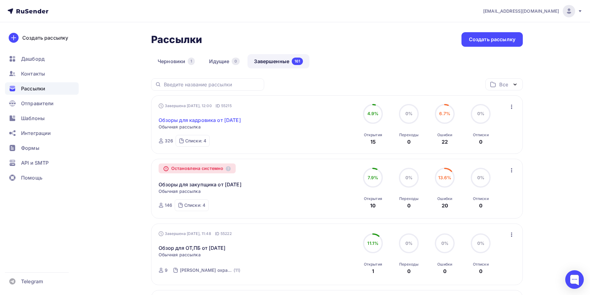
click at [231, 120] on link "Обзоры для кадровика от [DATE]" at bounding box center [200, 119] width 82 height 7
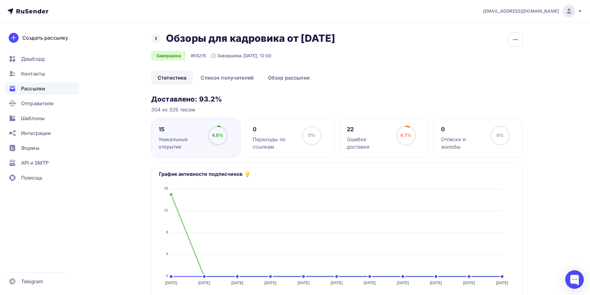
click at [381, 140] on div "Ошибки доставки" at bounding box center [369, 143] width 44 height 15
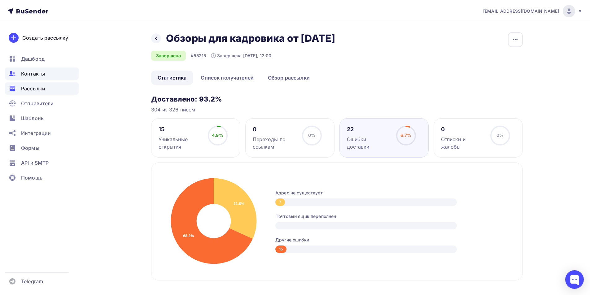
click at [35, 74] on span "Контакты" at bounding box center [33, 73] width 24 height 7
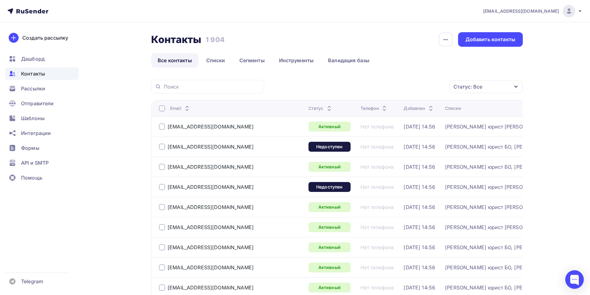
click at [518, 89] on icon "button" at bounding box center [516, 86] width 5 height 5
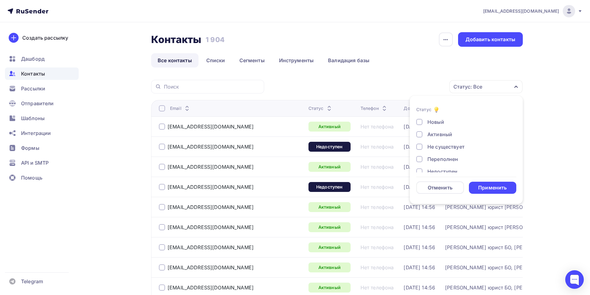
click at [420, 146] on div at bounding box center [419, 147] width 6 height 6
click at [419, 140] on div at bounding box center [419, 139] width 6 height 6
click at [419, 151] on div at bounding box center [419, 151] width 6 height 6
click at [420, 165] on div at bounding box center [419, 164] width 6 height 6
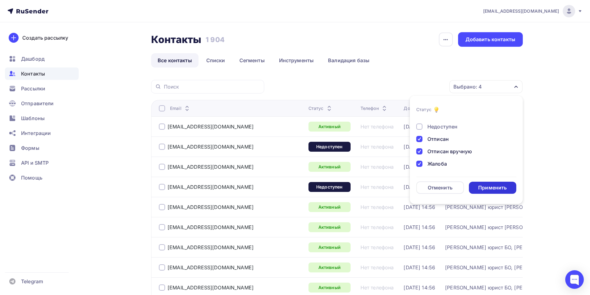
click at [484, 184] on div "Применить" at bounding box center [493, 188] width 48 height 12
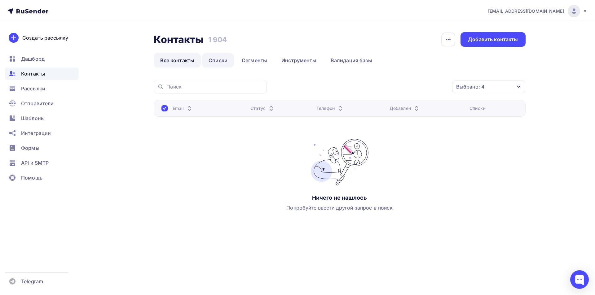
click at [221, 62] on link "Списки" at bounding box center [218, 60] width 32 height 14
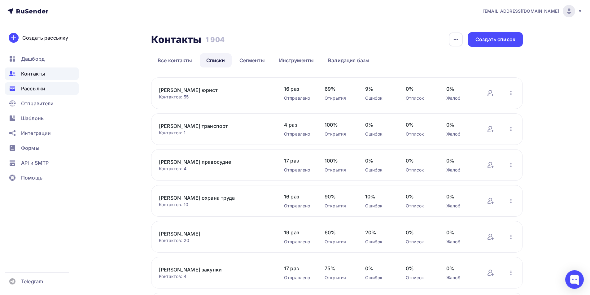
click at [38, 89] on span "Рассылки" at bounding box center [33, 88] width 24 height 7
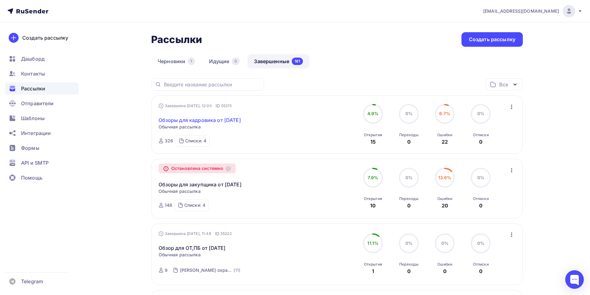
click at [213, 118] on link "Обзоры для кадровика от [DATE]" at bounding box center [200, 119] width 82 height 7
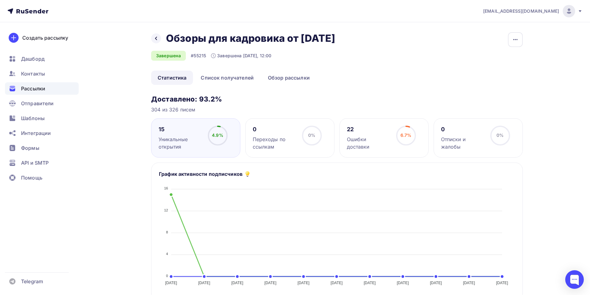
click at [376, 141] on div "Ошибки доставки" at bounding box center [369, 143] width 44 height 15
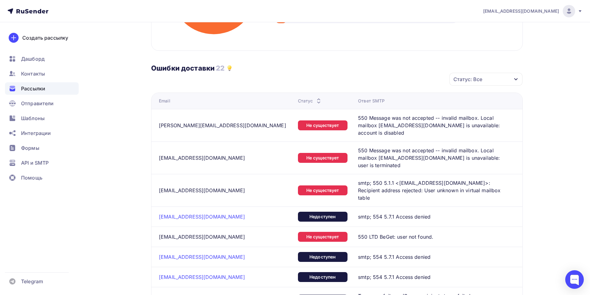
scroll to position [116, 0]
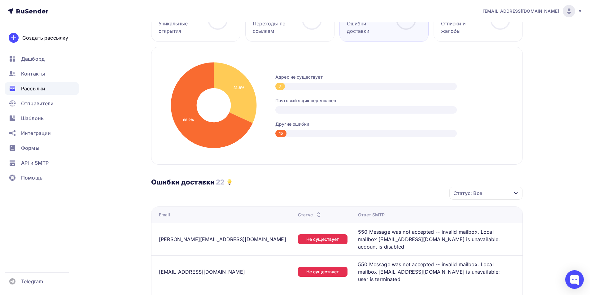
click at [515, 194] on icon "button" at bounding box center [516, 193] width 5 height 5
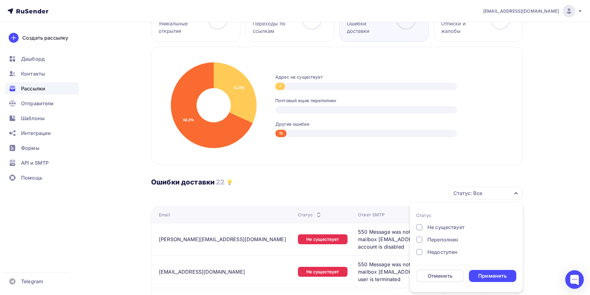
click at [420, 228] on div at bounding box center [419, 227] width 6 height 6
click at [487, 276] on div "Применить" at bounding box center [492, 276] width 29 height 7
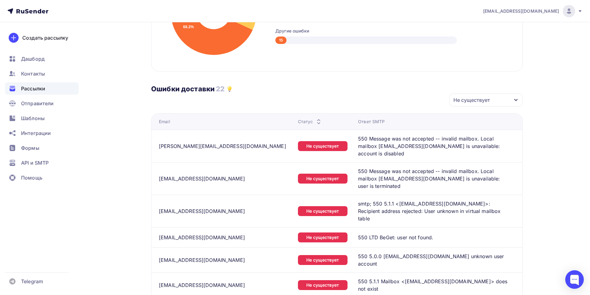
scroll to position [209, 0]
click at [34, 73] on span "Контакты" at bounding box center [33, 73] width 24 height 7
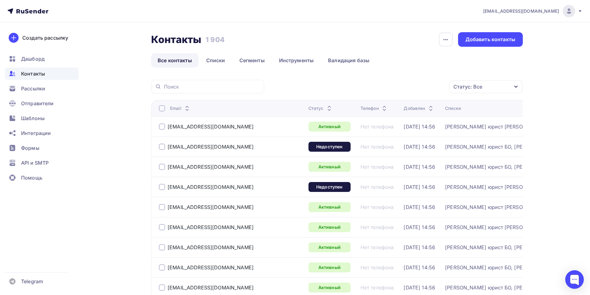
click at [515, 88] on icon "button" at bounding box center [516, 86] width 5 height 5
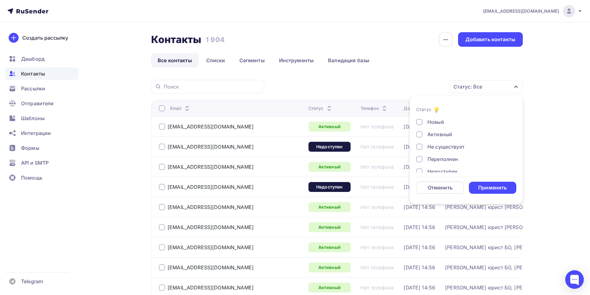
click at [419, 147] on div at bounding box center [419, 147] width 6 height 6
click at [485, 189] on div "Применить" at bounding box center [492, 187] width 29 height 7
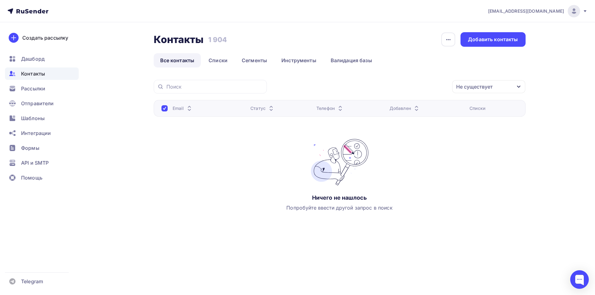
click at [519, 88] on icon "button" at bounding box center [518, 86] width 5 height 5
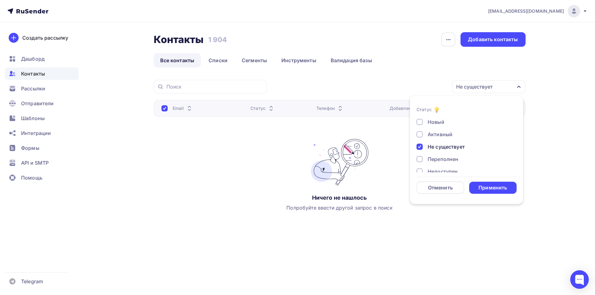
click at [421, 147] on div at bounding box center [419, 147] width 6 height 6
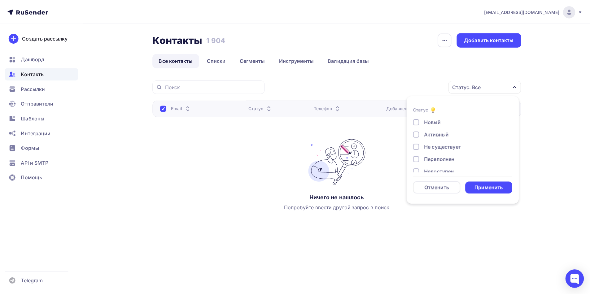
scroll to position [31, 0]
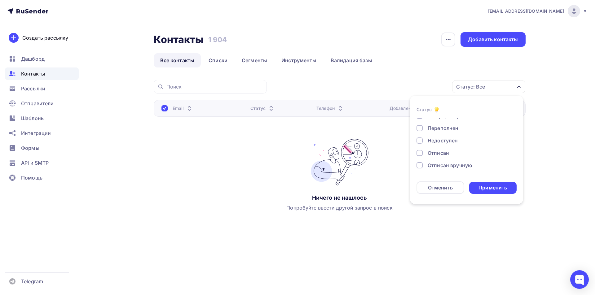
click at [421, 140] on div at bounding box center [419, 141] width 6 height 6
click at [494, 192] on div "Применить" at bounding box center [493, 188] width 48 height 12
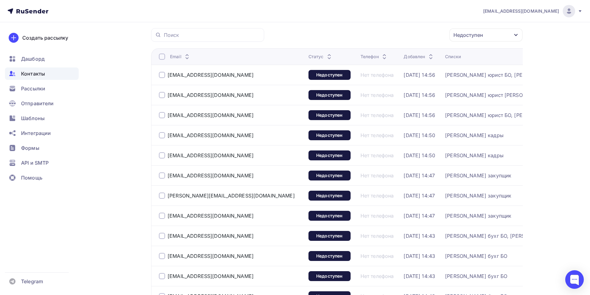
scroll to position [24, 0]
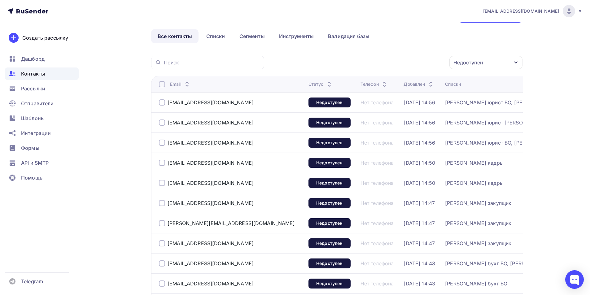
click at [516, 63] on icon "button" at bounding box center [515, 63] width 3 height 2
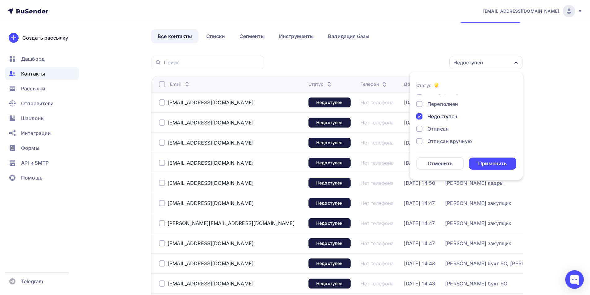
click at [418, 117] on div at bounding box center [419, 116] width 6 height 6
click at [421, 122] on div at bounding box center [419, 123] width 6 height 6
click at [497, 165] on div "Применить" at bounding box center [492, 163] width 29 height 7
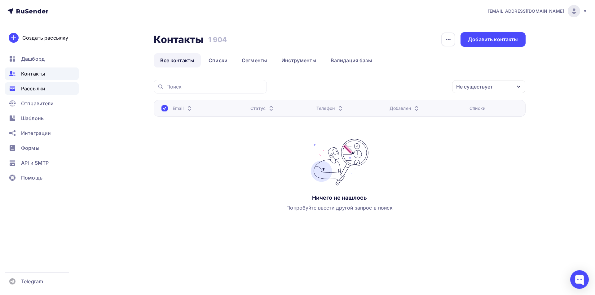
click at [40, 88] on span "Рассылки" at bounding box center [33, 88] width 24 height 7
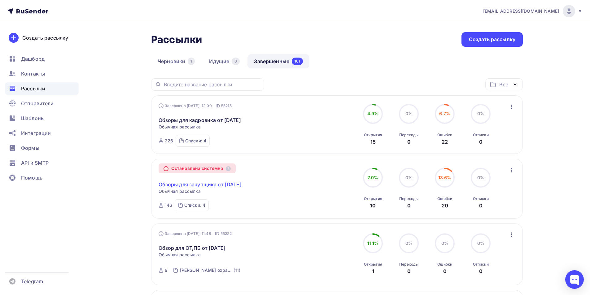
click at [204, 185] on link "Обзоры для закупщика от [DATE]" at bounding box center [200, 184] width 83 height 7
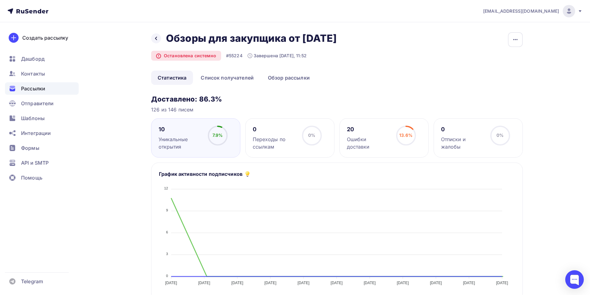
click at [378, 142] on div "Ошибки доставки" at bounding box center [369, 143] width 44 height 15
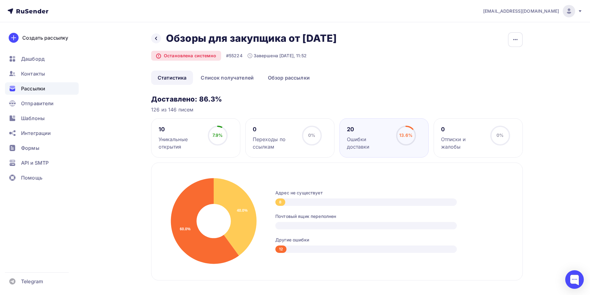
click at [290, 202] on div "8" at bounding box center [366, 202] width 182 height 7
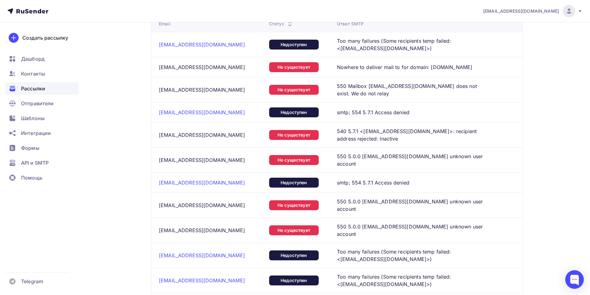
scroll to position [217, 0]
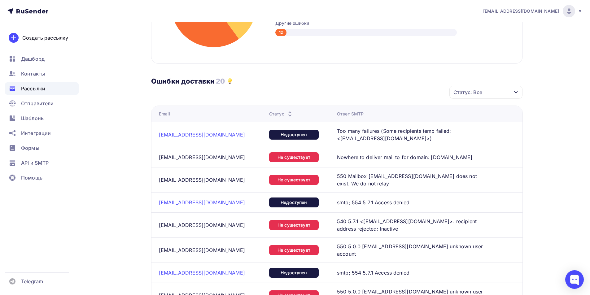
click at [519, 91] on div "Статус: Все" at bounding box center [486, 92] width 73 height 13
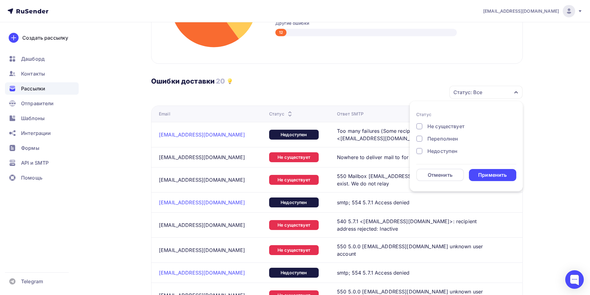
click at [419, 127] on div at bounding box center [419, 126] width 6 height 6
click at [490, 178] on div "Применить" at bounding box center [492, 175] width 29 height 7
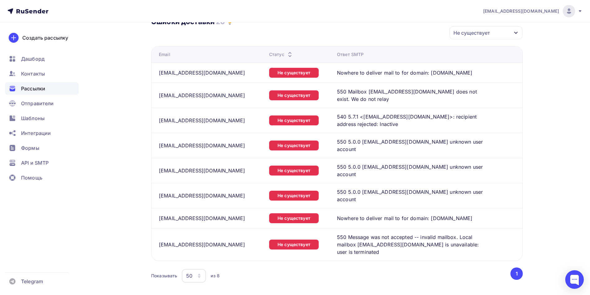
scroll to position [279, 0]
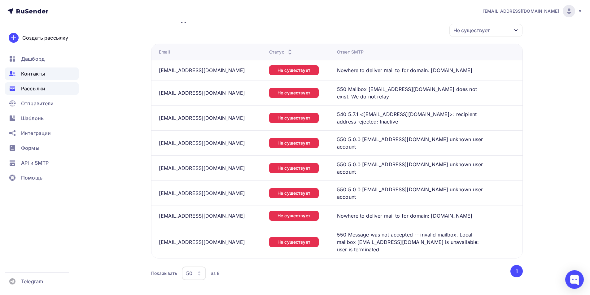
click at [25, 72] on span "Контакты" at bounding box center [33, 73] width 24 height 7
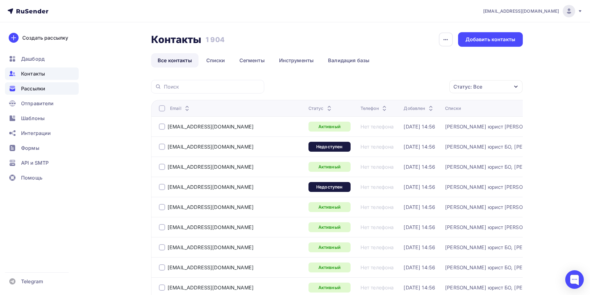
click at [33, 89] on span "Рассылки" at bounding box center [33, 88] width 24 height 7
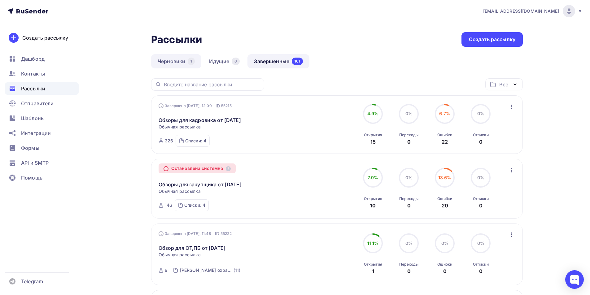
click at [171, 61] on link "Черновики 1" at bounding box center [176, 61] width 50 height 14
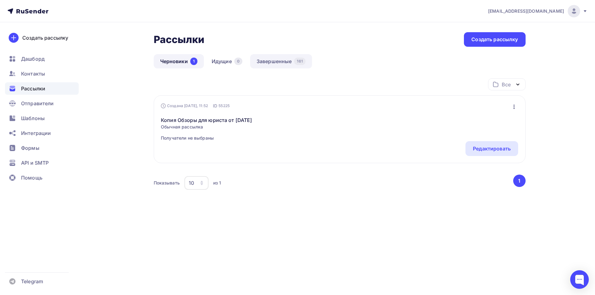
click at [273, 62] on link "Завершенные 161" at bounding box center [281, 61] width 62 height 14
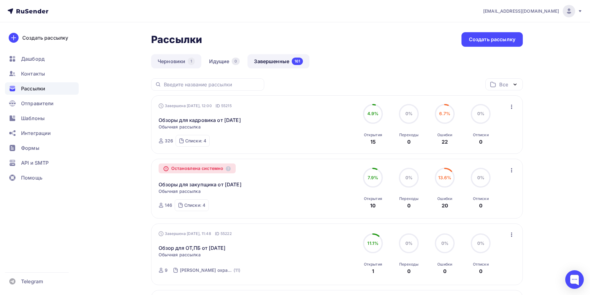
click at [173, 62] on link "Черновики 1" at bounding box center [176, 61] width 50 height 14
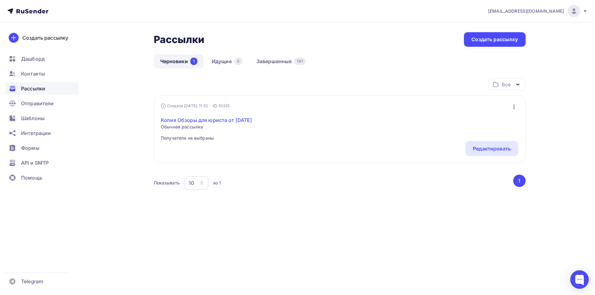
click at [242, 121] on link "Копия Обзоры для юриста от [DATE]" at bounding box center [206, 119] width 91 height 7
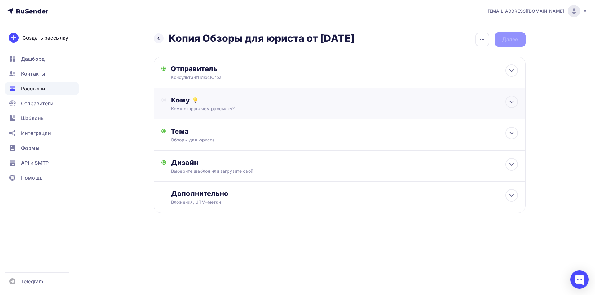
click at [186, 100] on div "Кому" at bounding box center [344, 100] width 346 height 9
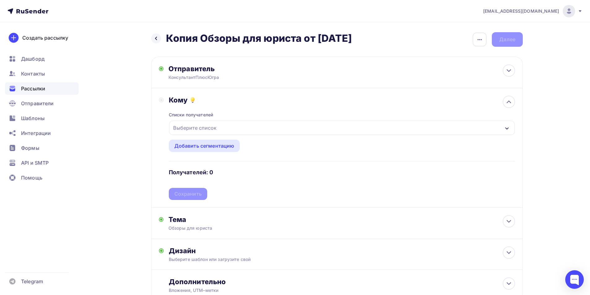
click at [508, 130] on icon "button" at bounding box center [507, 128] width 5 height 5
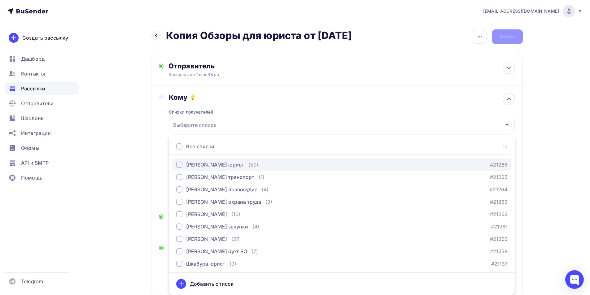
click at [182, 166] on div "button" at bounding box center [179, 165] width 6 height 6
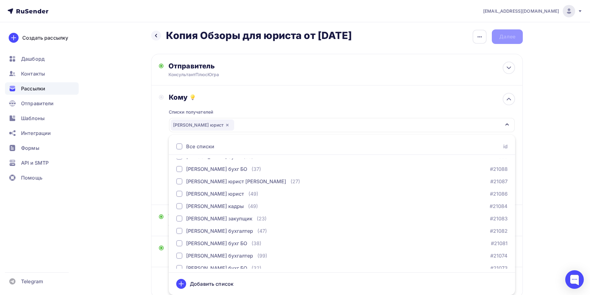
scroll to position [279, 0]
click at [159, 191] on div "Кому Списки получателей [PERSON_NAME] юрист Все списки id [PERSON_NAME] юрист (…" at bounding box center [337, 145] width 356 height 104
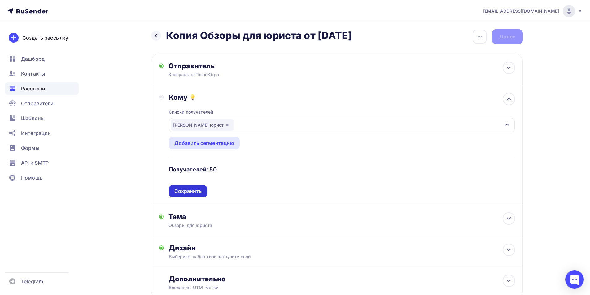
click at [183, 190] on div "Сохранить" at bounding box center [187, 191] width 27 height 7
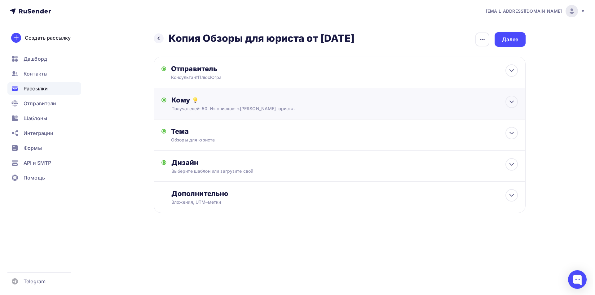
scroll to position [0, 0]
click at [221, 193] on div "Дополнительно" at bounding box center [344, 193] width 346 height 9
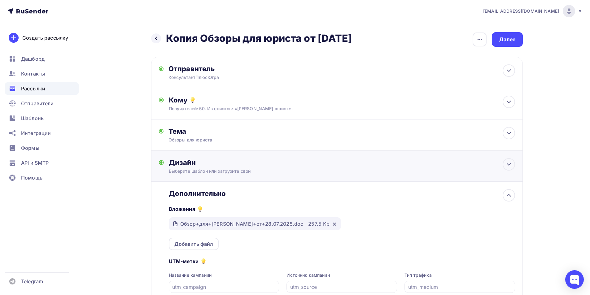
click at [214, 171] on div "Выберите шаблон или загрузите свой" at bounding box center [325, 171] width 312 height 6
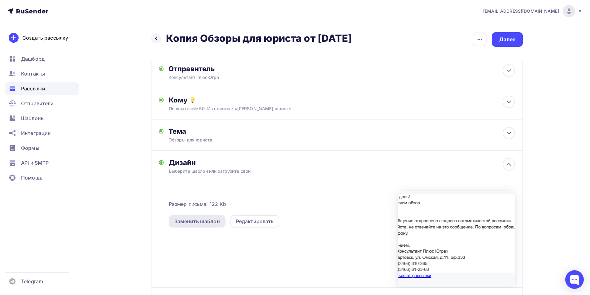
click at [205, 221] on div "Заменить шаблон" at bounding box center [197, 221] width 46 height 7
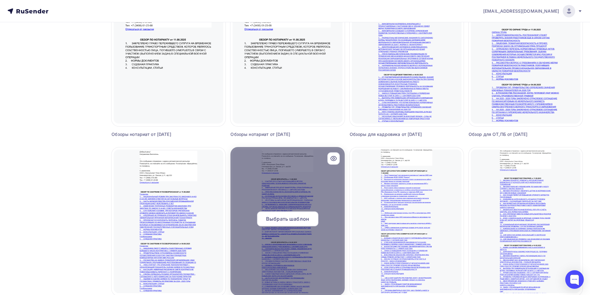
scroll to position [310, 0]
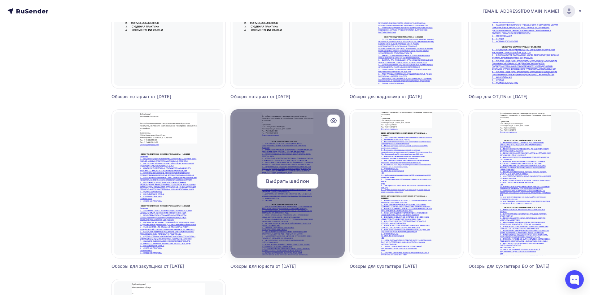
click at [281, 178] on span "Выбрать шаблон" at bounding box center [287, 181] width 43 height 7
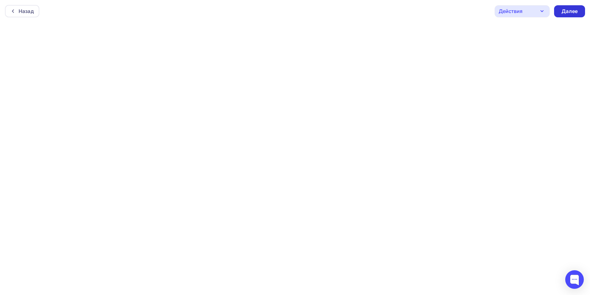
click at [572, 12] on div "Далее" at bounding box center [570, 11] width 16 height 7
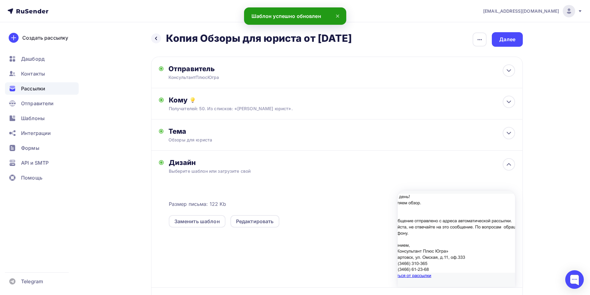
scroll to position [64, 0]
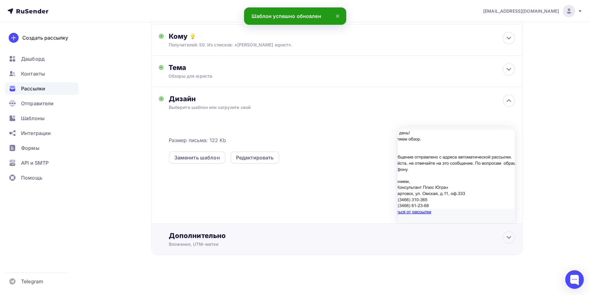
click at [191, 235] on div "Дополнительно" at bounding box center [342, 235] width 346 height 9
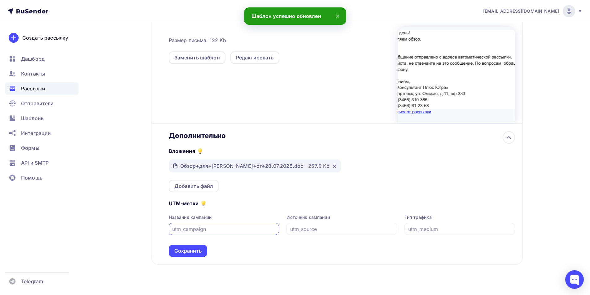
scroll to position [174, 0]
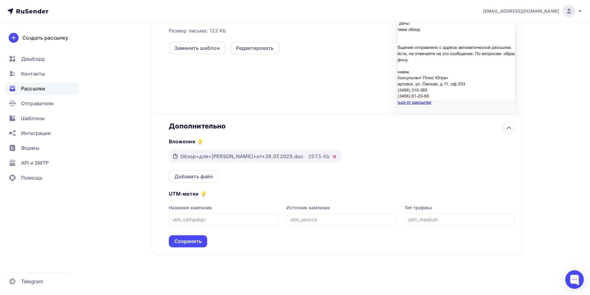
click at [333, 157] on icon at bounding box center [334, 157] width 2 height 2
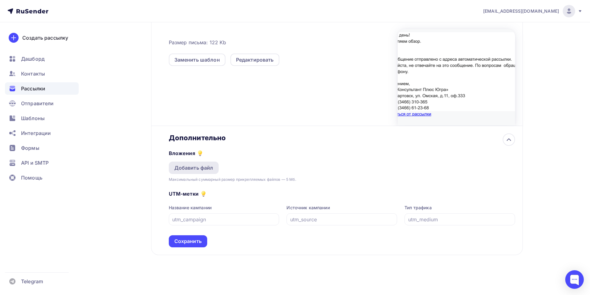
click at [189, 172] on div "Добавить файл" at bounding box center [194, 168] width 50 height 12
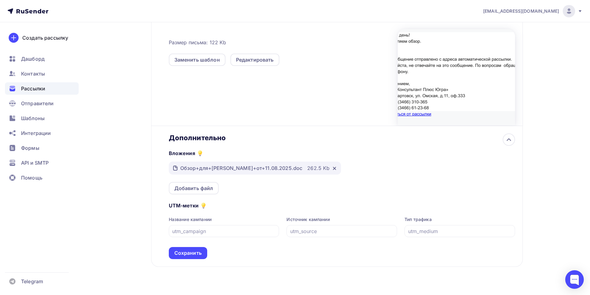
scroll to position [174, 0]
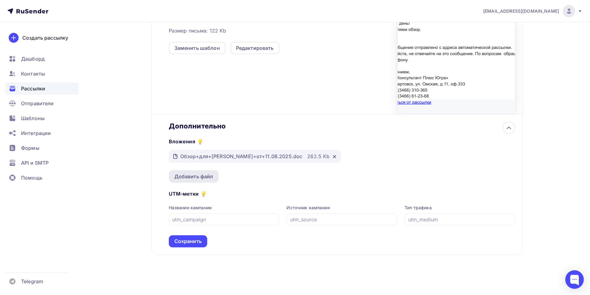
click at [200, 175] on div "Добавить файл" at bounding box center [193, 176] width 39 height 7
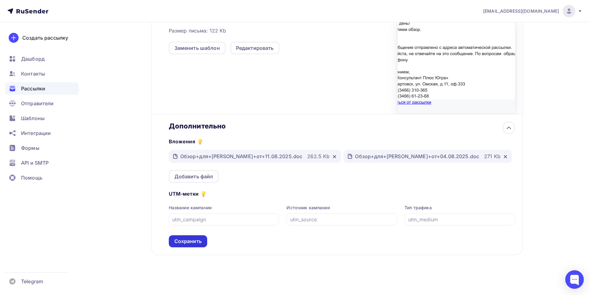
click at [192, 239] on div "Сохранить" at bounding box center [187, 241] width 27 height 7
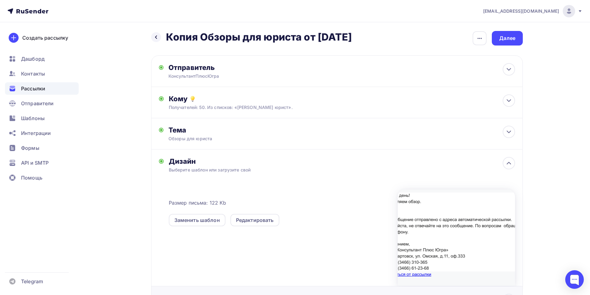
scroll to position [0, 0]
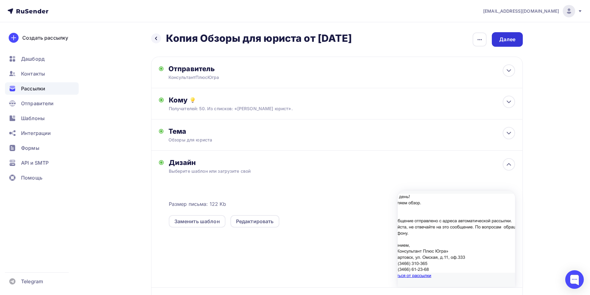
click at [507, 38] on div "Далее" at bounding box center [507, 39] width 16 height 7
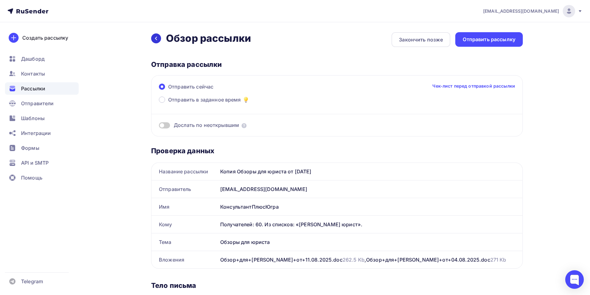
click at [156, 37] on icon at bounding box center [156, 38] width 5 height 5
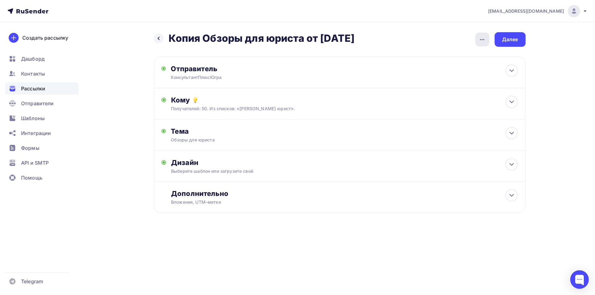
click at [481, 39] on icon "button" at bounding box center [481, 39] width 7 height 7
click at [449, 71] on div "Переименовать рассылку" at bounding box center [449, 71] width 77 height 7
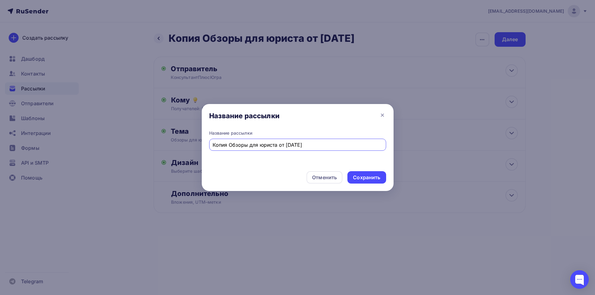
drag, startPoint x: 228, startPoint y: 145, endPoint x: 212, endPoint y: 145, distance: 16.4
click at [212, 145] on div "Копия Обзоры для юриста от [DATE]" at bounding box center [297, 145] width 177 height 12
drag, startPoint x: 282, startPoint y: 144, endPoint x: 269, endPoint y: 143, distance: 13.0
click at [269, 143] on input "Обзоры для юриста от [DATE]" at bounding box center [298, 144] width 170 height 7
click at [275, 145] on input "Обзоры для юриста от 11/08.25" at bounding box center [298, 144] width 170 height 7
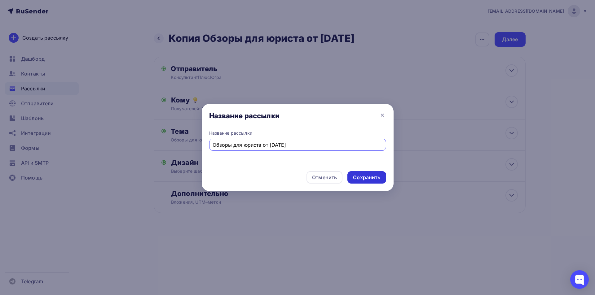
type input "Обзоры для юриста от [DATE]"
click at [372, 176] on div "Сохранить" at bounding box center [366, 177] width 27 height 7
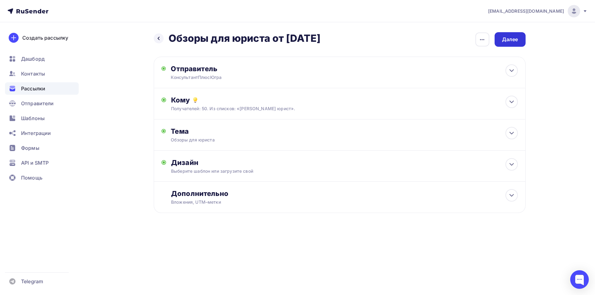
click at [513, 37] on div "Далее" at bounding box center [510, 39] width 16 height 7
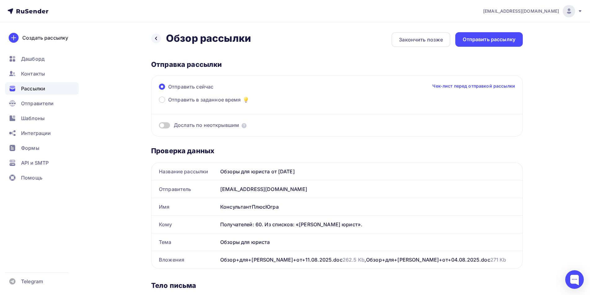
click at [477, 31] on div "Назад Обзор рассылки Обзор рассылки Закончить позже Отправить рассылку Отправка…" at bounding box center [295, 297] width 508 height 551
click at [474, 37] on div "Отправить рассылку" at bounding box center [489, 39] width 53 height 7
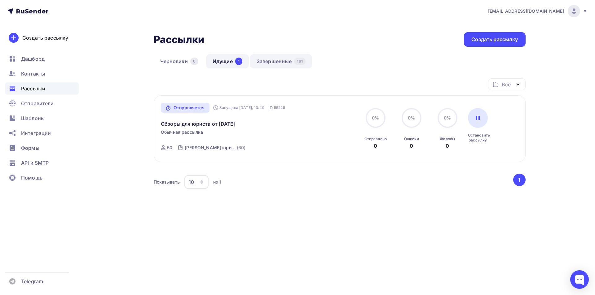
click at [270, 60] on link "Завершенные 161" at bounding box center [281, 61] width 62 height 14
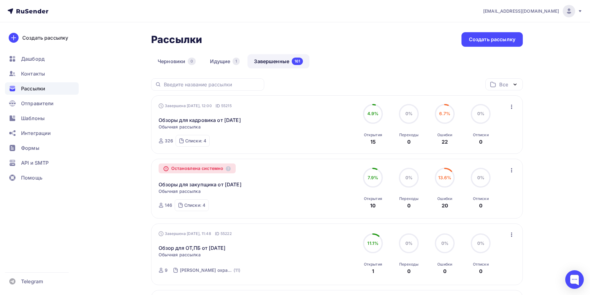
click at [267, 63] on link "Завершенные 161" at bounding box center [279, 61] width 62 height 14
click at [196, 119] on link "Обзоры для кадровика от [DATE]" at bounding box center [200, 119] width 82 height 7
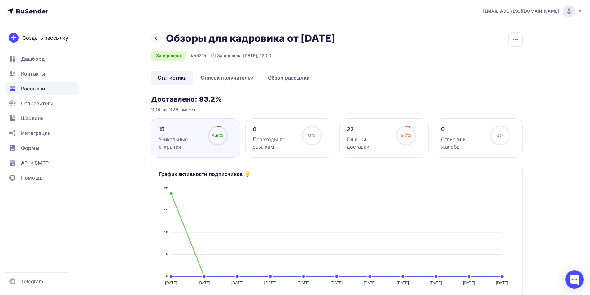
click at [378, 140] on div "Ошибки доставки" at bounding box center [369, 143] width 44 height 15
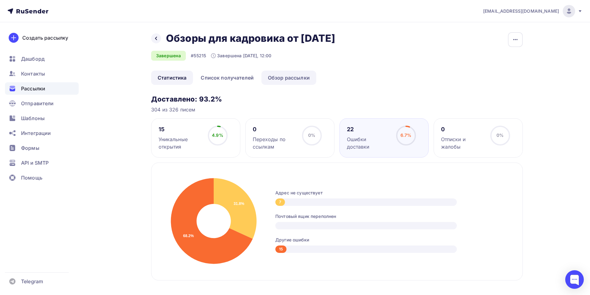
click at [284, 80] on link "Обзор рассылки" at bounding box center [288, 78] width 55 height 14
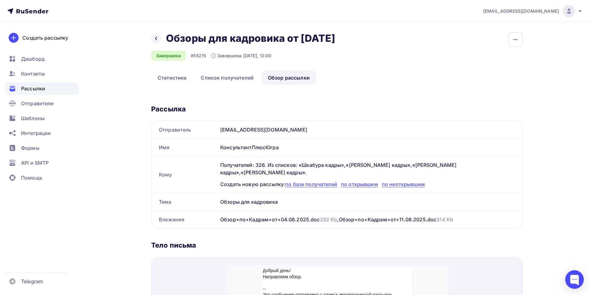
click at [27, 88] on span "Рассылки" at bounding box center [33, 88] width 24 height 7
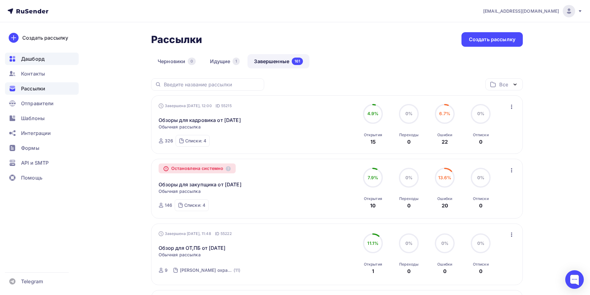
click at [33, 59] on span "Дашборд" at bounding box center [33, 58] width 24 height 7
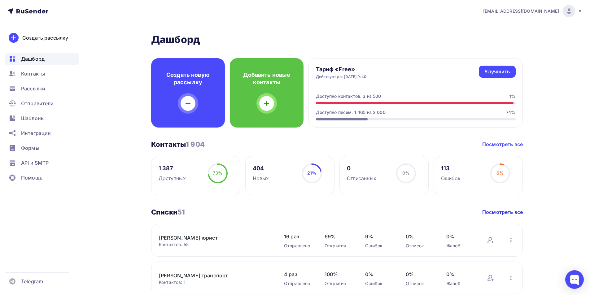
click at [512, 144] on link "Посмотреть все" at bounding box center [502, 144] width 41 height 7
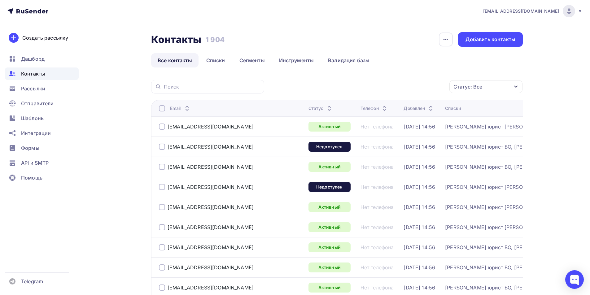
click at [517, 88] on icon "button" at bounding box center [516, 86] width 5 height 5
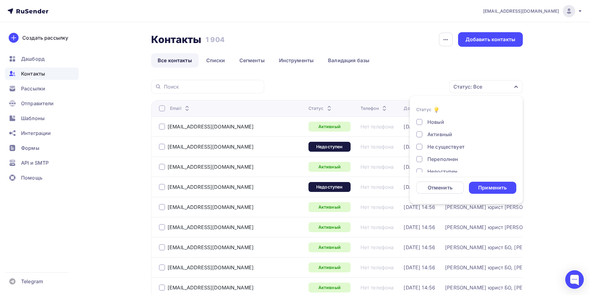
click at [419, 147] on div at bounding box center [419, 147] width 6 height 6
click at [422, 153] on div at bounding box center [419, 153] width 6 height 6
click at [421, 166] on div at bounding box center [419, 165] width 6 height 6
click at [486, 191] on div "Применить" at bounding box center [492, 187] width 29 height 7
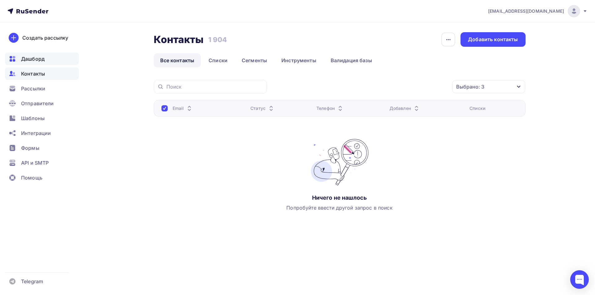
click at [27, 56] on span "Дашборд" at bounding box center [33, 58] width 24 height 7
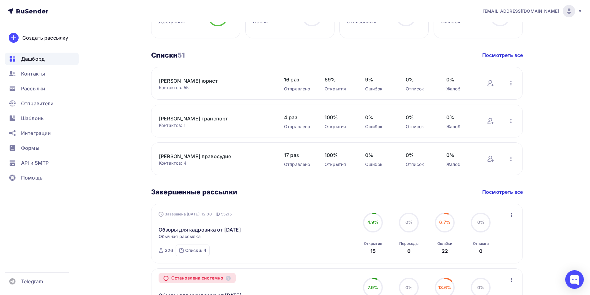
scroll to position [186, 0]
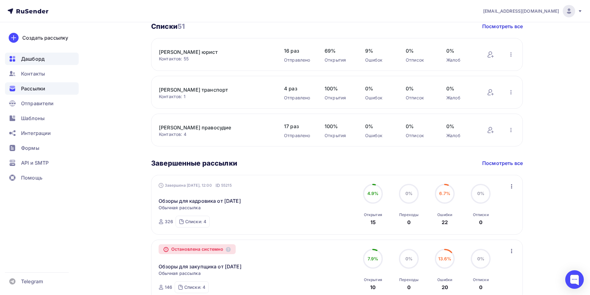
click at [32, 86] on span "Рассылки" at bounding box center [33, 88] width 24 height 7
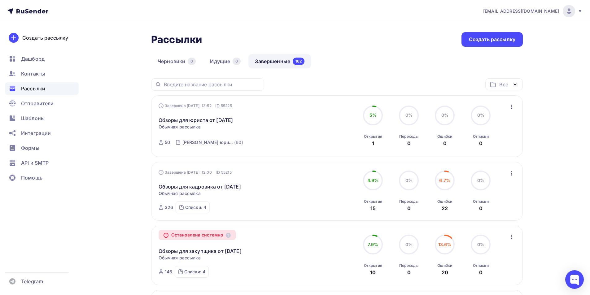
click at [271, 65] on link "Завершенные 162" at bounding box center [279, 61] width 63 height 14
click at [279, 62] on link "Завершенные 162" at bounding box center [279, 61] width 63 height 14
click at [23, 73] on span "Контакты" at bounding box center [33, 73] width 24 height 7
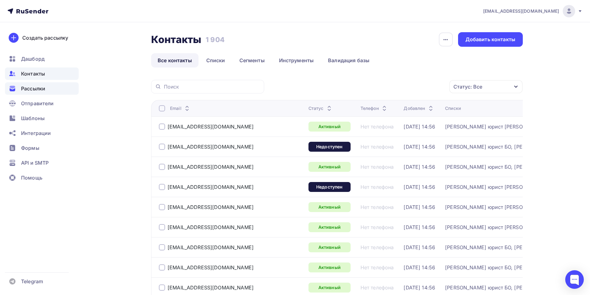
click at [31, 88] on span "Рассылки" at bounding box center [33, 88] width 24 height 7
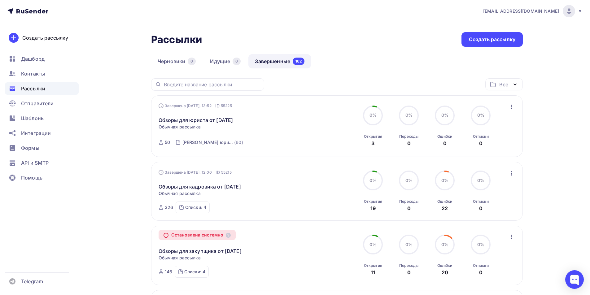
click at [267, 61] on link "Завершенные 162" at bounding box center [279, 61] width 63 height 14
click at [287, 62] on link "Завершенные 162" at bounding box center [279, 61] width 63 height 14
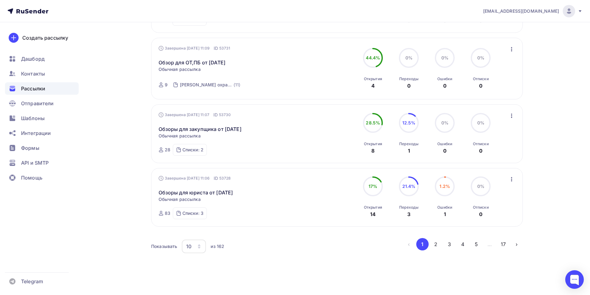
scroll to position [522, 0]
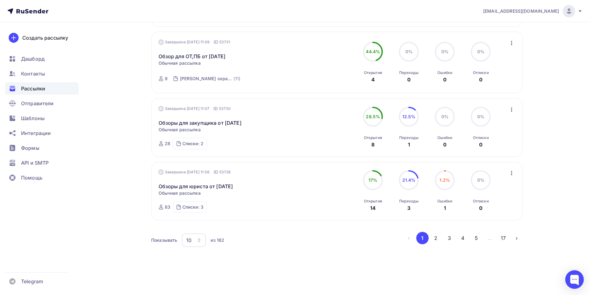
click at [200, 239] on icon "button" at bounding box center [199, 239] width 2 height 2
click at [193, 208] on div "50" at bounding box center [218, 208] width 59 height 7
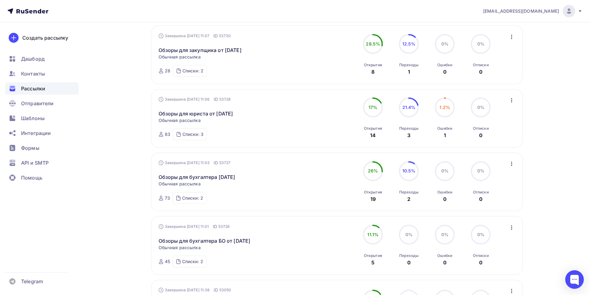
scroll to position [604, 0]
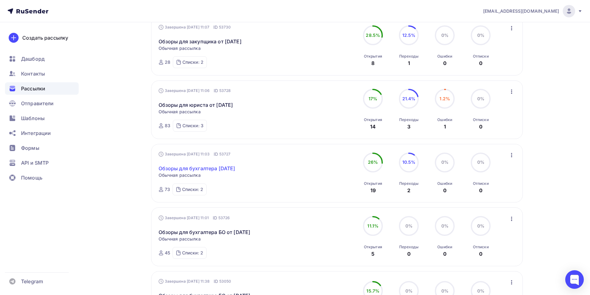
click at [204, 169] on link "Обзоры для бухгалтера [DATE]" at bounding box center [197, 168] width 77 height 7
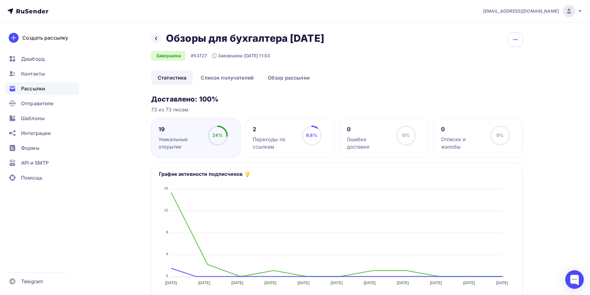
click at [511, 40] on button "button" at bounding box center [515, 39] width 15 height 15
click at [490, 59] on div "Копировать" at bounding box center [491, 58] width 59 height 7
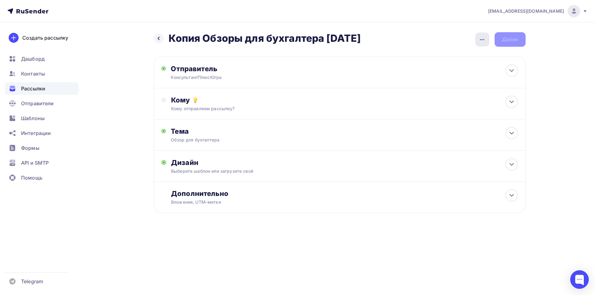
click at [482, 40] on icon "button" at bounding box center [482, 39] width 4 height 1
click at [440, 73] on div "Переименовать рассылку" at bounding box center [449, 71] width 77 height 7
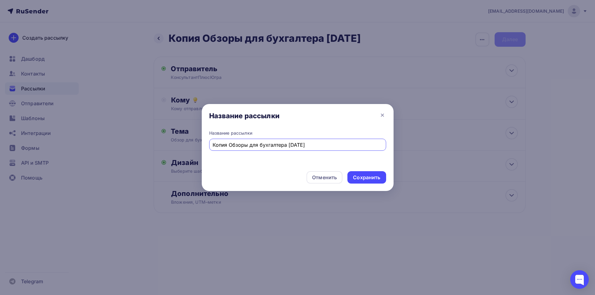
drag, startPoint x: 229, startPoint y: 144, endPoint x: 202, endPoint y: 145, distance: 26.6
click at [209, 145] on div "Копия Обзоры для бухгалтера 28.07.25" at bounding box center [297, 145] width 177 height 12
drag, startPoint x: 284, startPoint y: 145, endPoint x: 262, endPoint y: 147, distance: 21.4
click at [271, 146] on input "Обзоры для бухгалтера [DATE]" at bounding box center [298, 144] width 170 height 7
type input "Обзоры для бухгалтера 11.08.25"
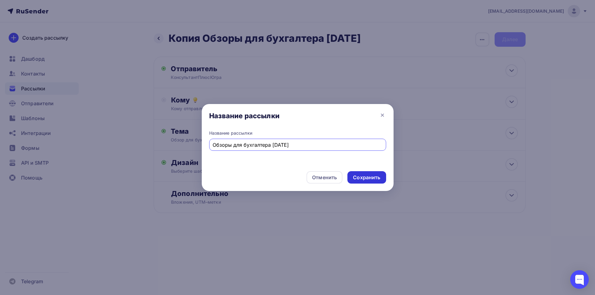
click at [366, 174] on div "Сохранить" at bounding box center [366, 177] width 27 height 7
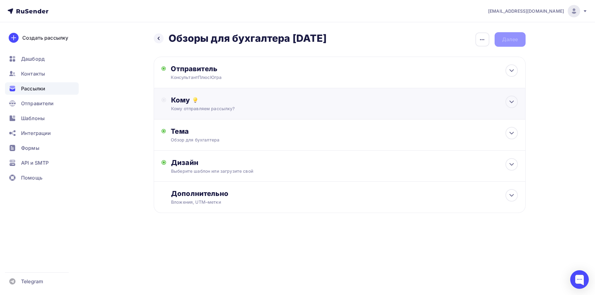
click at [178, 99] on div "Кому" at bounding box center [344, 100] width 346 height 9
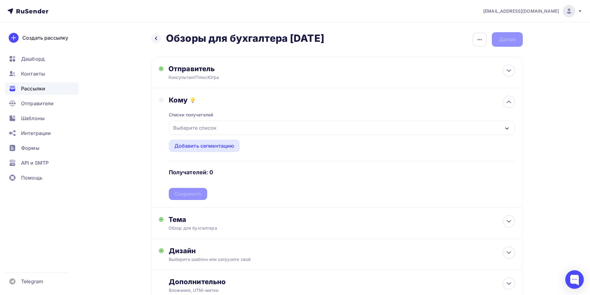
click at [505, 127] on icon "button" at bounding box center [507, 128] width 5 height 5
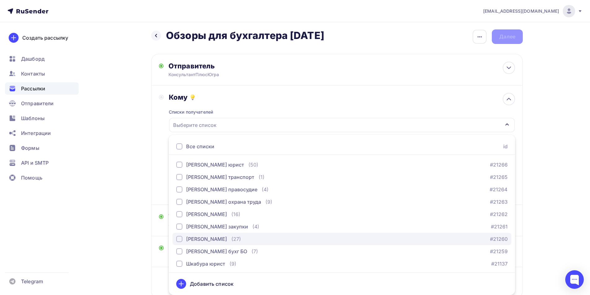
click at [182, 239] on div "button" at bounding box center [179, 239] width 6 height 6
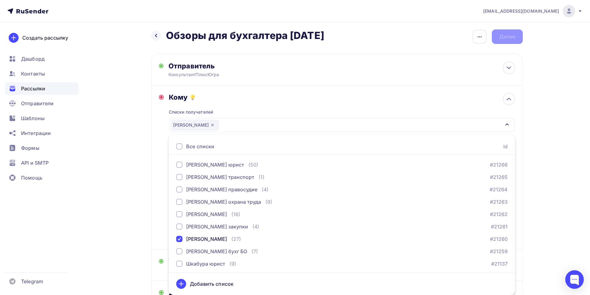
click at [162, 200] on div "Кому Списки получателей Якунина бухг Все списки id Якунина юрист (50) #21266 Як…" at bounding box center [337, 167] width 356 height 149
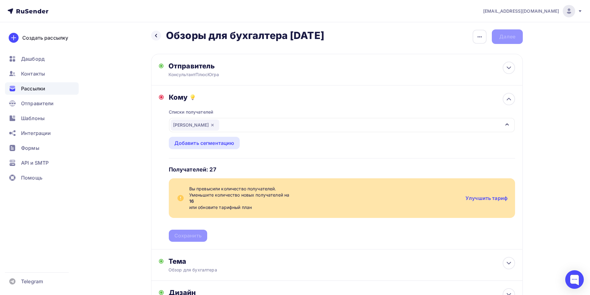
click at [210, 123] on icon "button" at bounding box center [212, 125] width 5 height 5
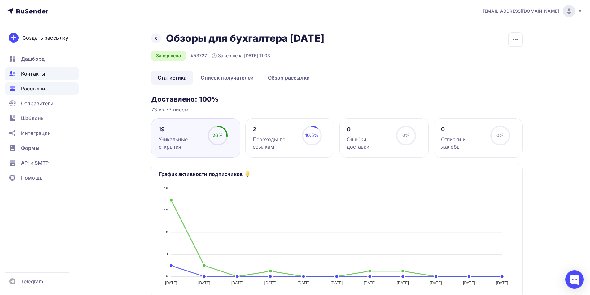
click at [33, 76] on span "Контакты" at bounding box center [33, 73] width 24 height 7
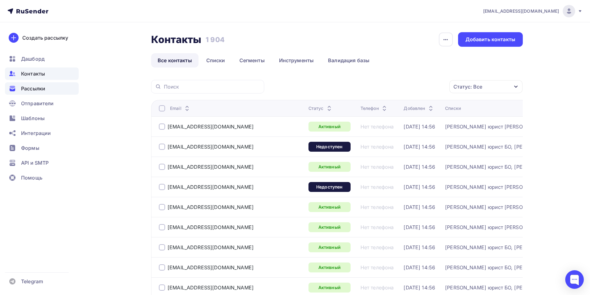
click at [33, 88] on span "Рассылки" at bounding box center [33, 88] width 24 height 7
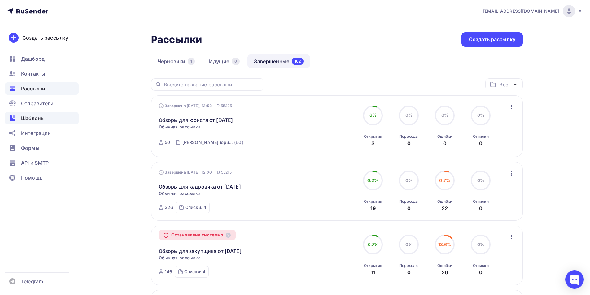
click at [29, 118] on span "Шаблоны" at bounding box center [33, 118] width 24 height 7
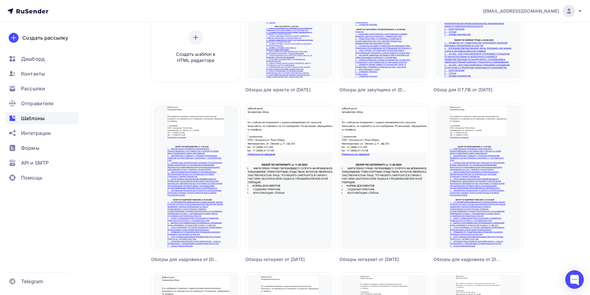
scroll to position [155, 0]
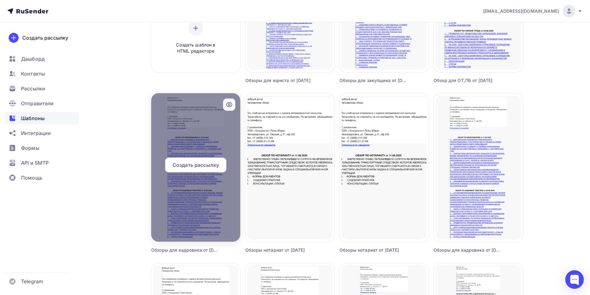
click at [199, 196] on div at bounding box center [195, 167] width 89 height 149
click at [228, 102] on icon at bounding box center [229, 104] width 7 height 7
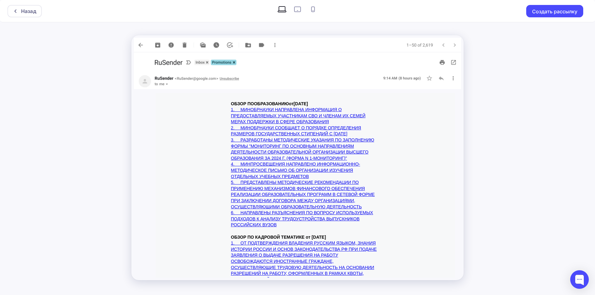
scroll to position [125, 0]
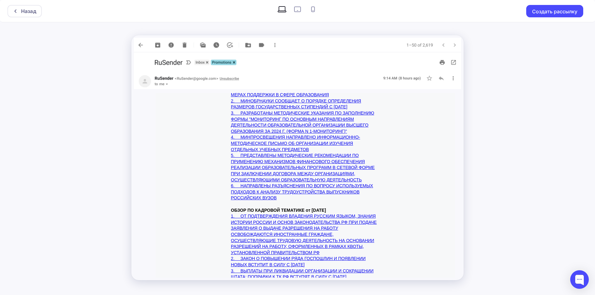
drag, startPoint x: 249, startPoint y: 201, endPoint x: 346, endPoint y: 206, distance: 96.8
click at [346, 206] on div "ОБЗОР ПО ОБРАЗОВАНИЮ от 11.08.2025 1. МИНОБРНАУКИ НАПРАВЛЕНА ИНФОРМАЦИЯ О ПРЕДО…" at bounding box center [305, 198] width 149 height 273
drag, startPoint x: 293, startPoint y: 152, endPoint x: 256, endPoint y: 152, distance: 37.2
drag, startPoint x: 256, startPoint y: 152, endPoint x: 409, endPoint y: 139, distance: 153.6
click at [409, 139] on div "Добрый день! Направляем обзор. -- Это сообщение отправлено с адреса автоматичес…" at bounding box center [305, 152] width 299 height 371
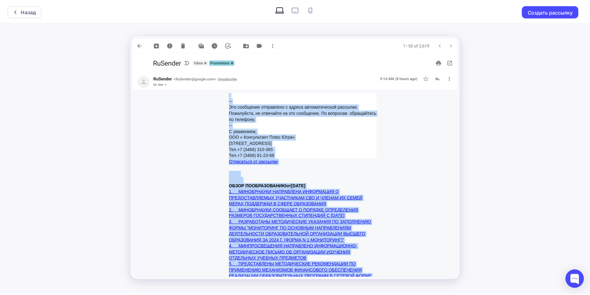
scroll to position [0, 0]
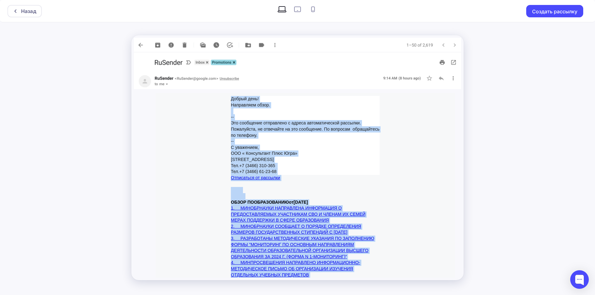
drag, startPoint x: 283, startPoint y: 208, endPoint x: 243, endPoint y: 204, distance: 40.8
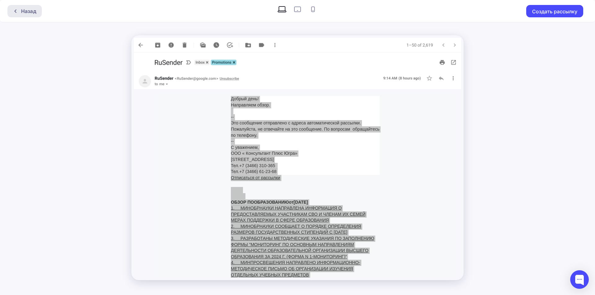
click at [27, 13] on div "Назад" at bounding box center [28, 10] width 15 height 7
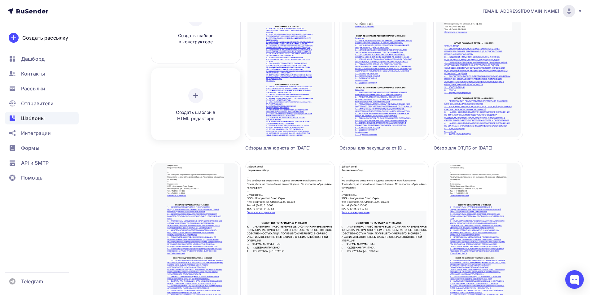
scroll to position [93, 0]
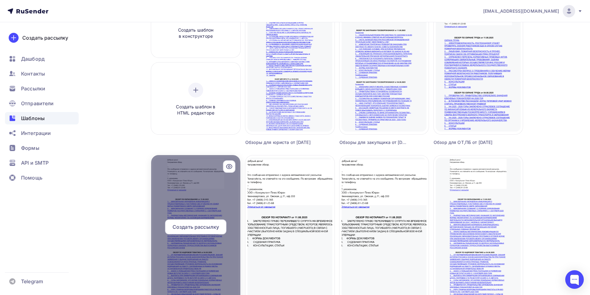
click at [194, 229] on span "Создать рассылку" at bounding box center [196, 226] width 46 height 7
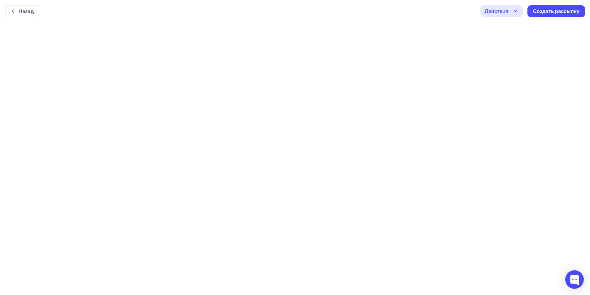
click at [512, 9] on icon "button" at bounding box center [515, 10] width 7 height 7
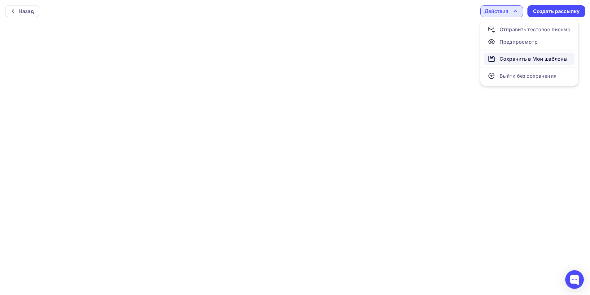
click at [513, 59] on div "Сохранить в Мои шаблоны" at bounding box center [534, 58] width 68 height 7
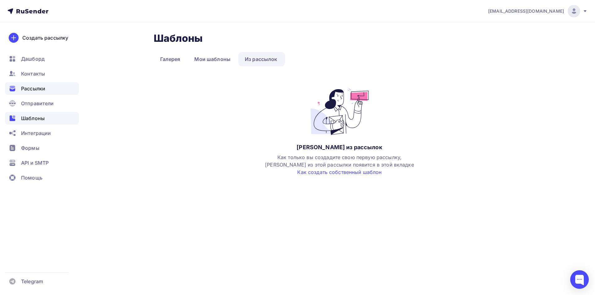
click at [34, 87] on span "Рассылки" at bounding box center [33, 88] width 24 height 7
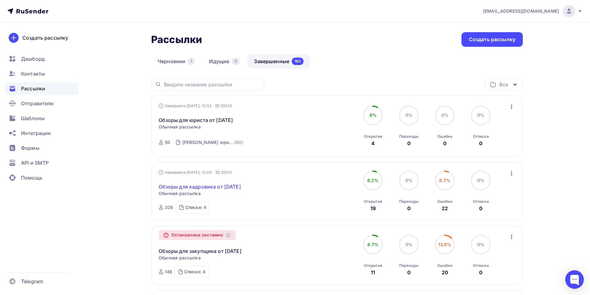
click at [218, 187] on link "Обзоры для кадровика от [DATE]" at bounding box center [200, 186] width 82 height 7
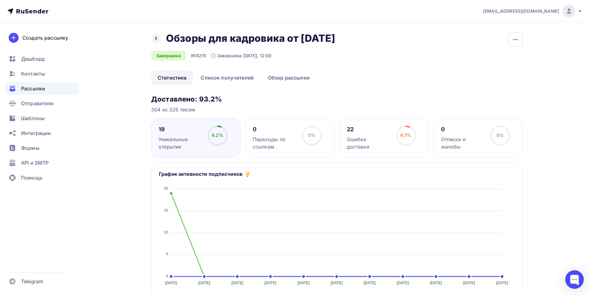
click at [174, 141] on div "Уникальные открытия" at bounding box center [181, 143] width 44 height 15
click at [216, 78] on link "Список получателей" at bounding box center [227, 78] width 66 height 14
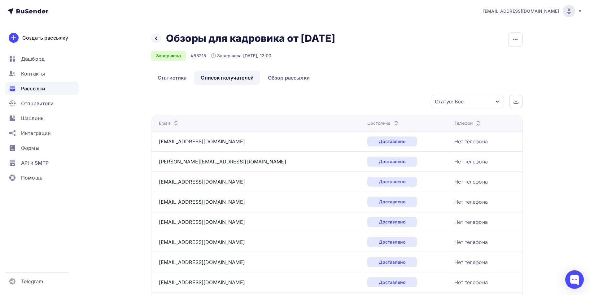
click at [35, 89] on span "Рассылки" at bounding box center [33, 88] width 24 height 7
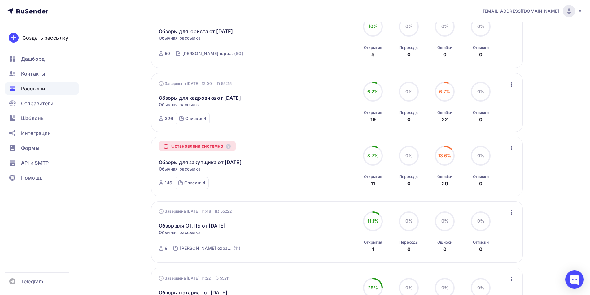
scroll to position [93, 0]
